Goal: Check status: Check status

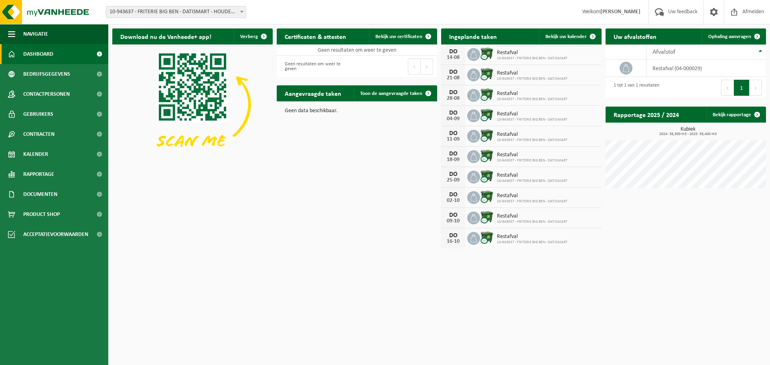
click at [168, 16] on span "10-943637 - FRITERIE BIG BEN - DATISMART - HOUDENG-GOEGNIES" at bounding box center [176, 11] width 140 height 11
type input "bouch"
select select "138798"
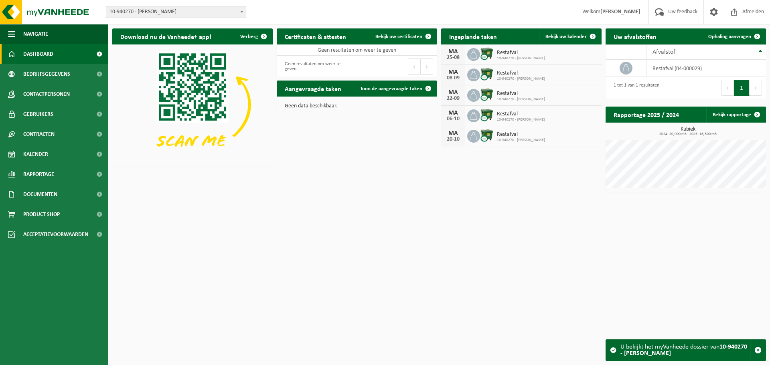
drag, startPoint x: 449, startPoint y: 52, endPoint x: 461, endPoint y: 57, distance: 13.3
click at [461, 57] on div "MA 25-08" at bounding box center [453, 55] width 24 height 20
click at [467, 57] on div "MA 25-08 Restafval 10-940270 - [PERSON_NAME]" at bounding box center [521, 55] width 160 height 20
